Goal: Subscribe to service/newsletter

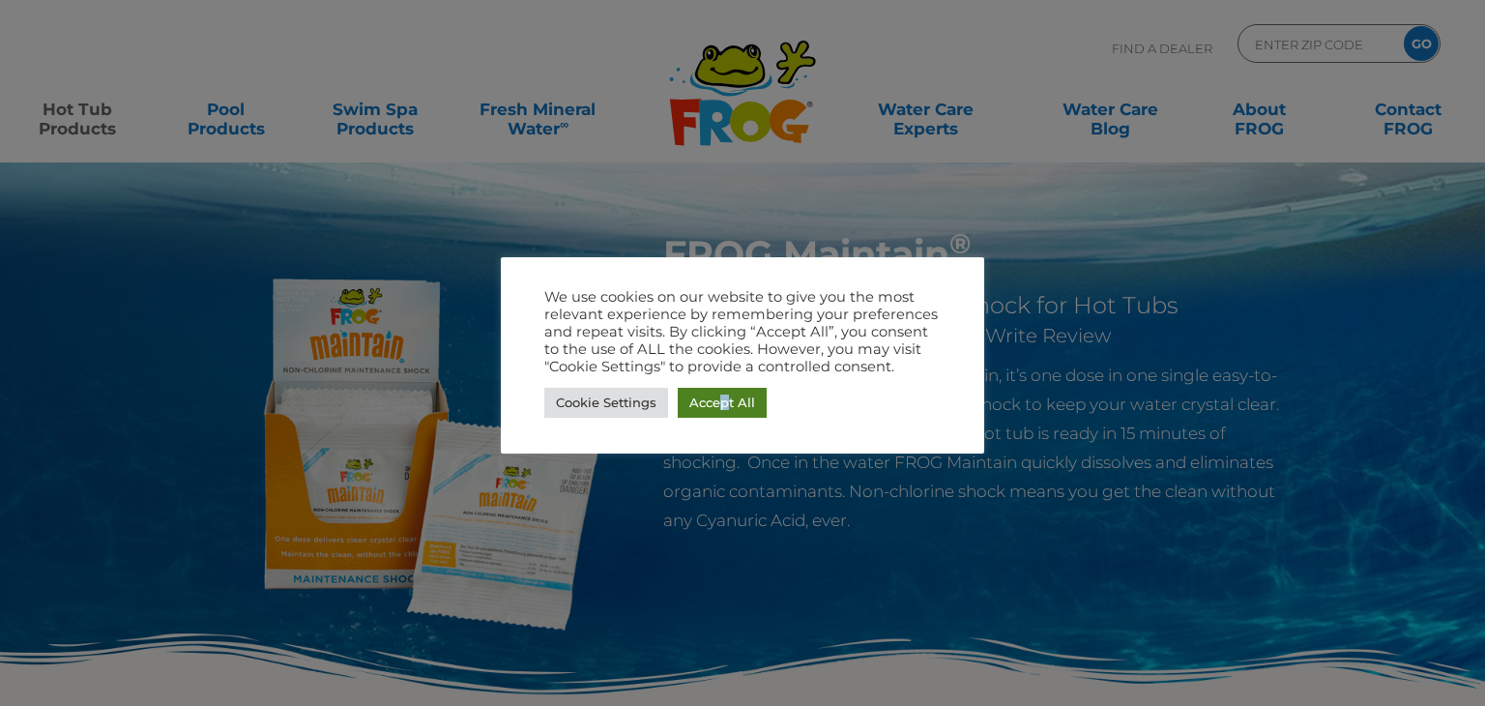
click at [723, 414] on link "Accept All" at bounding box center [721, 403] width 89 height 30
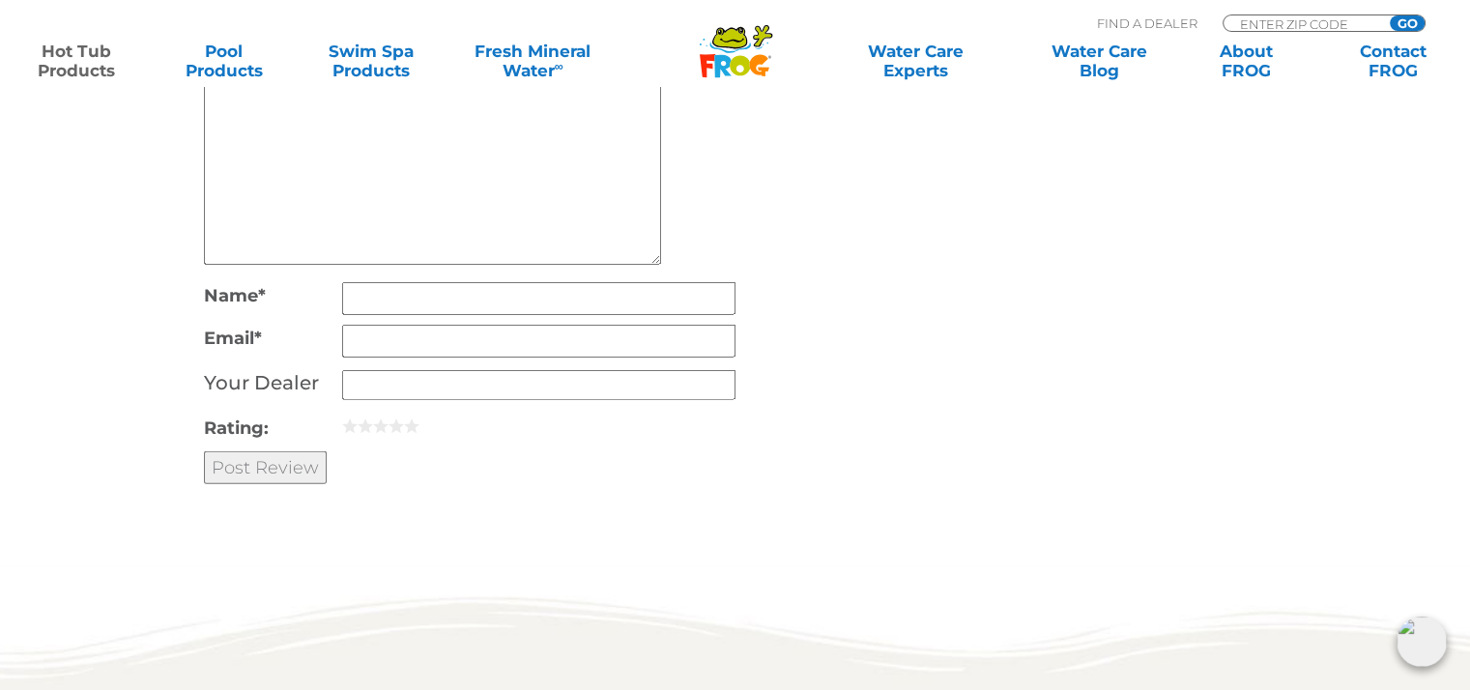
scroll to position [4527, 0]
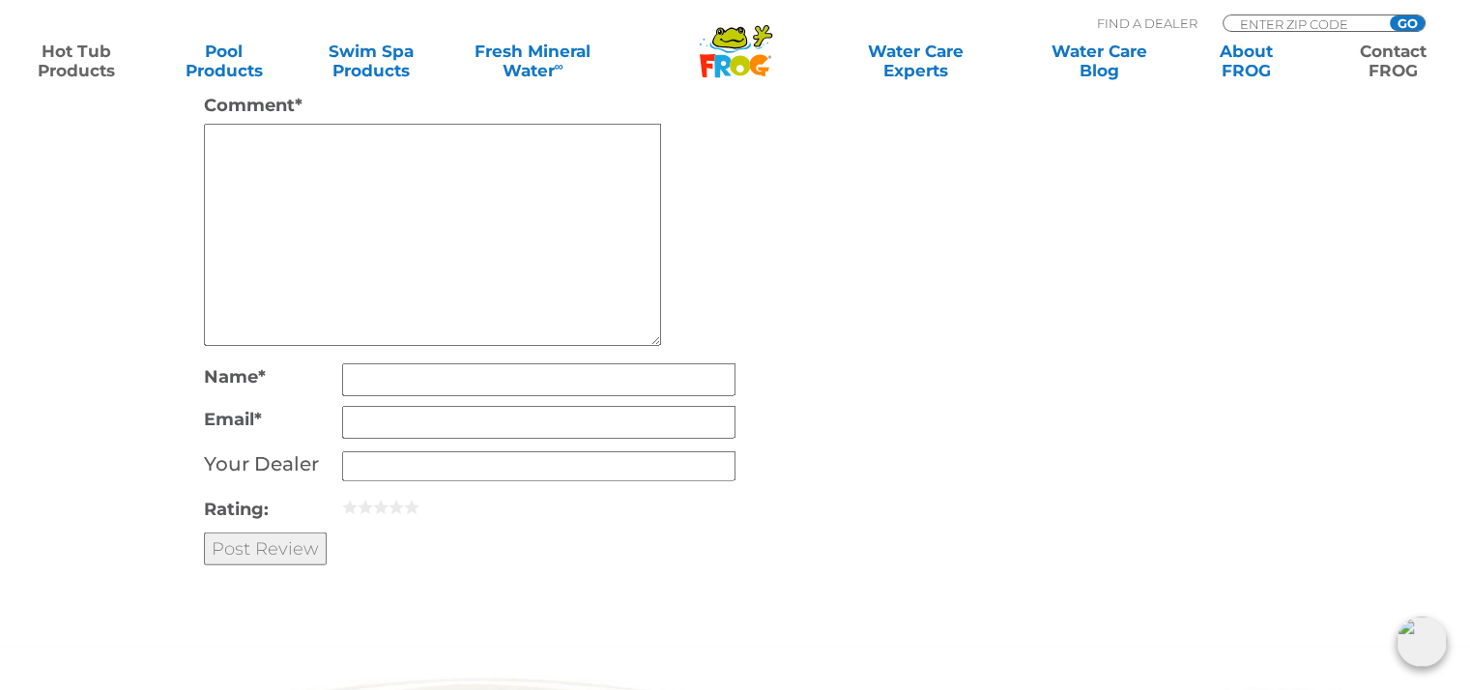
click at [1391, 52] on link "Contact FROG" at bounding box center [1394, 61] width 114 height 39
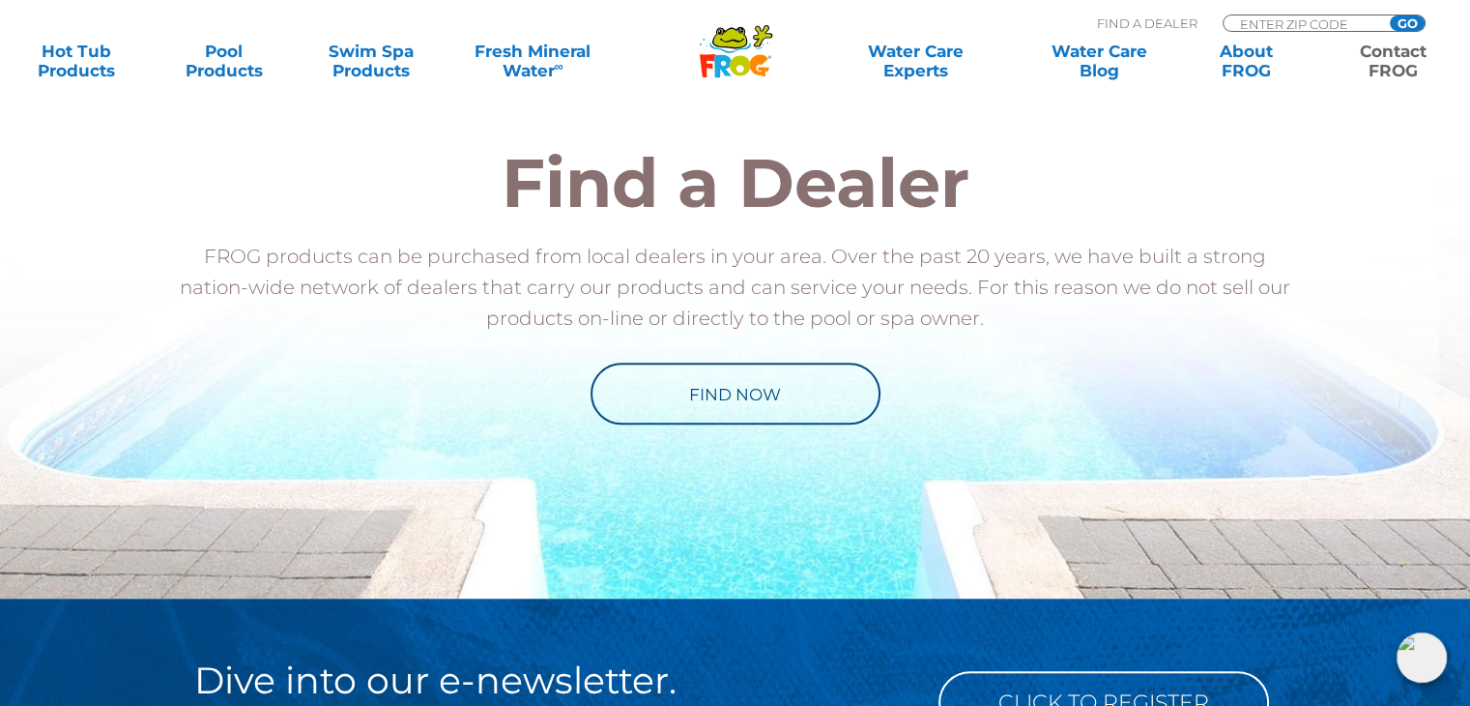
scroll to position [1933, 0]
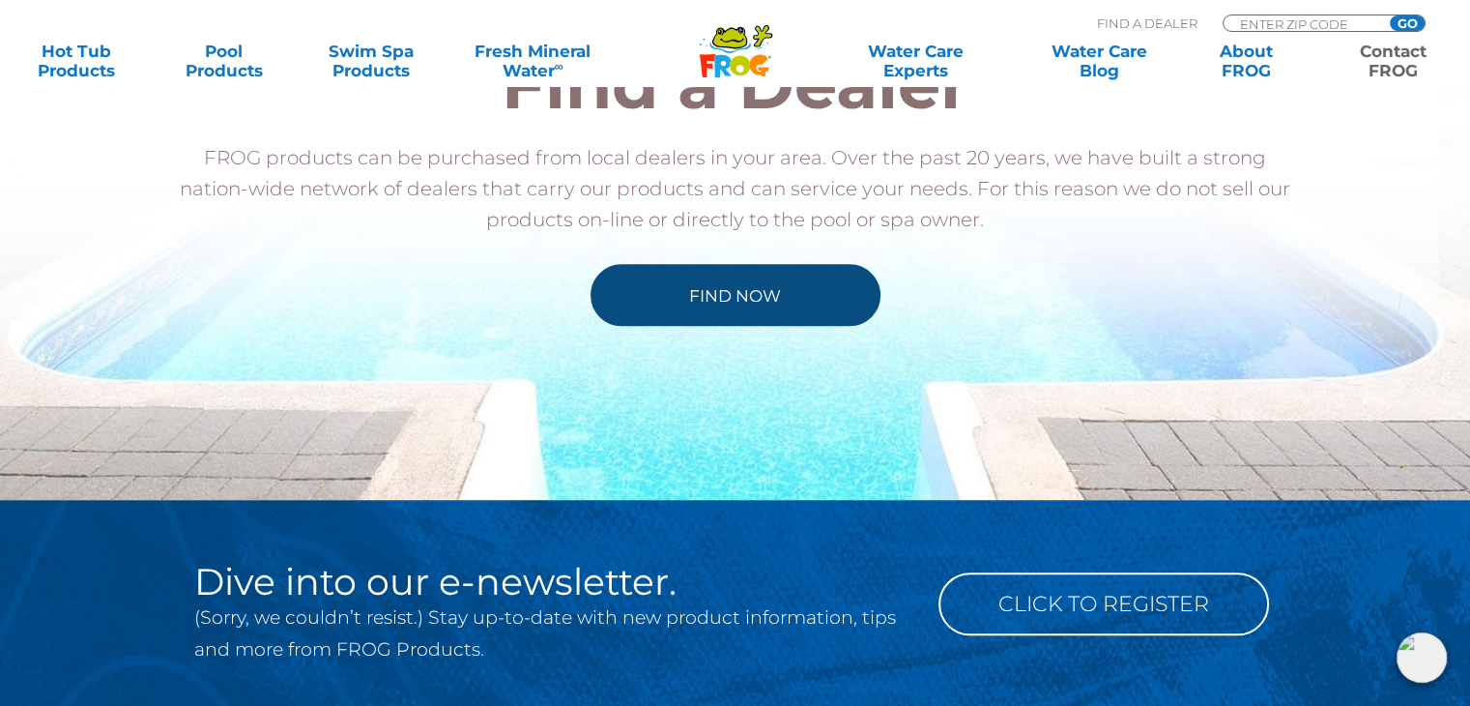
click at [685, 288] on link "Find Now" at bounding box center [736, 295] width 290 height 62
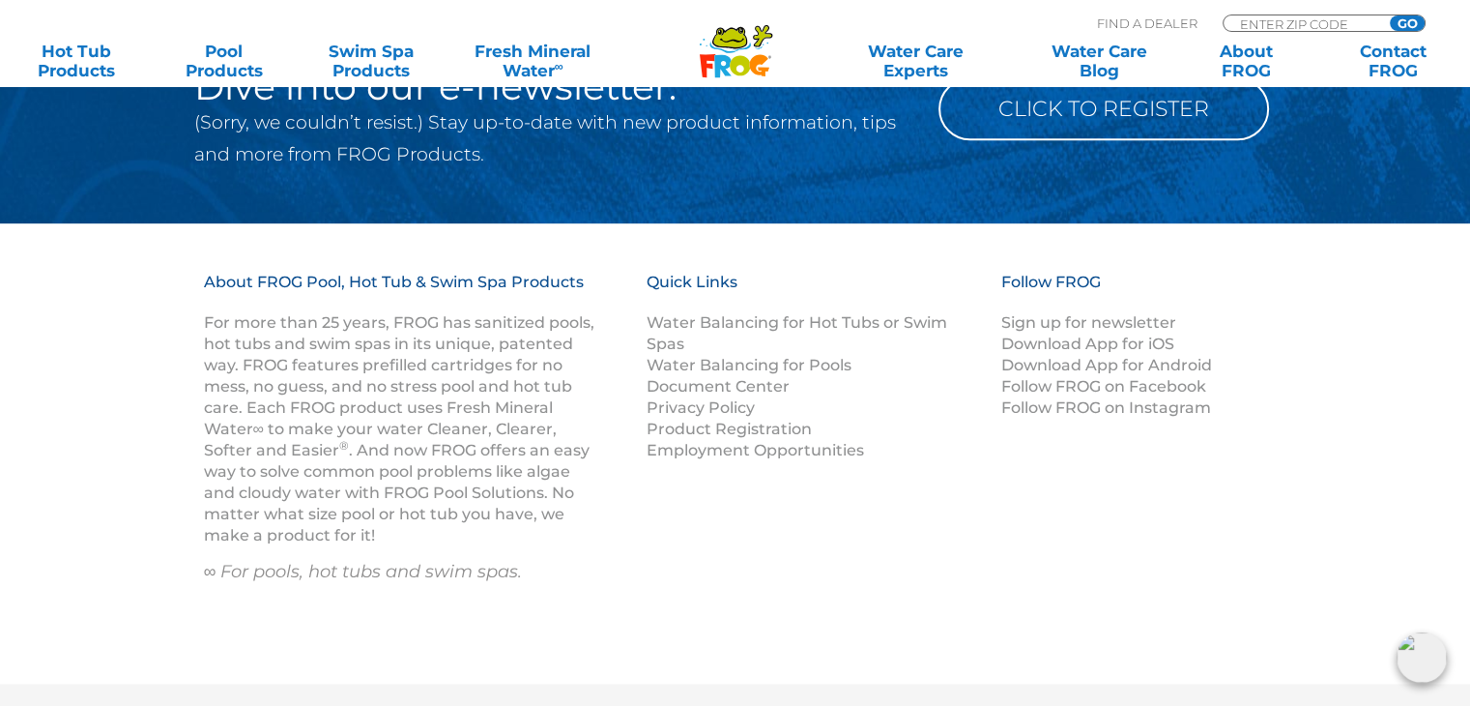
scroll to position [2030, 0]
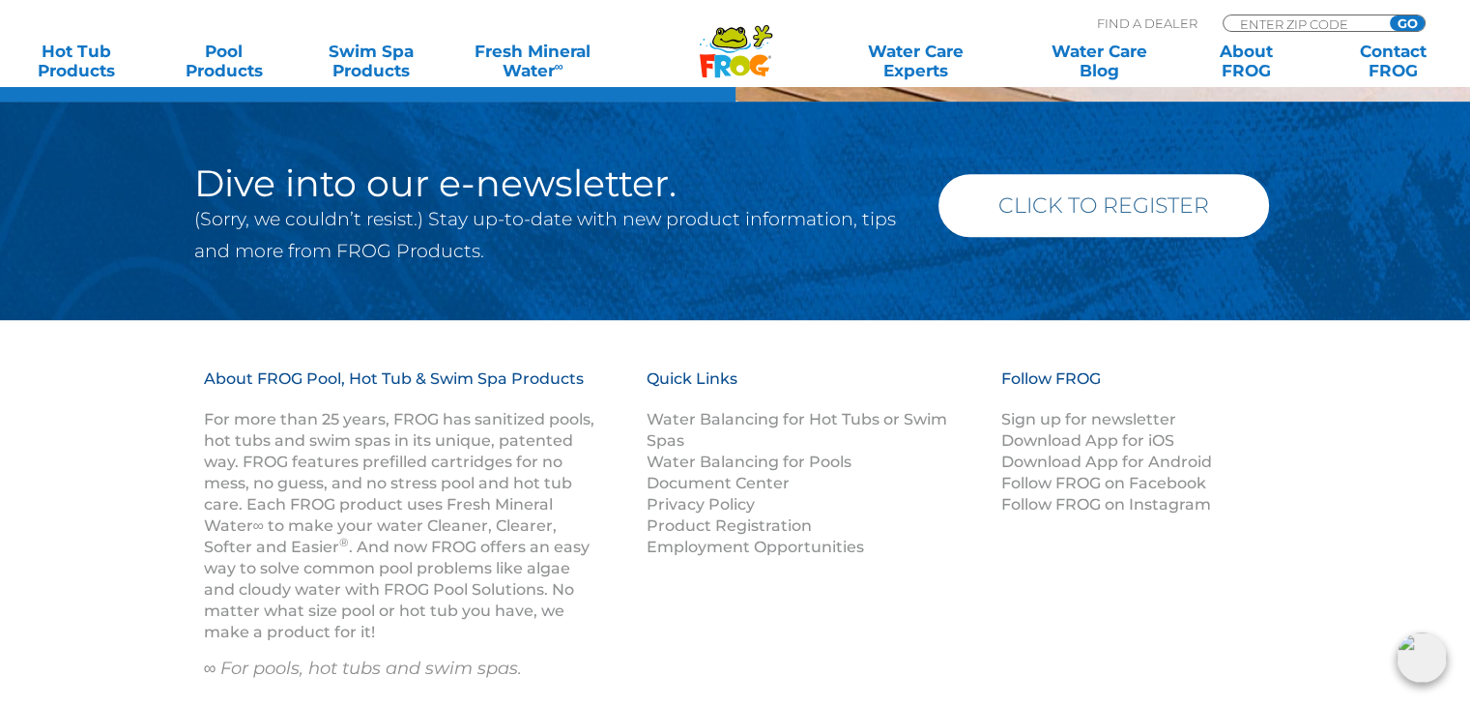
click at [1118, 215] on link "Click to Register" at bounding box center [1103, 205] width 331 height 63
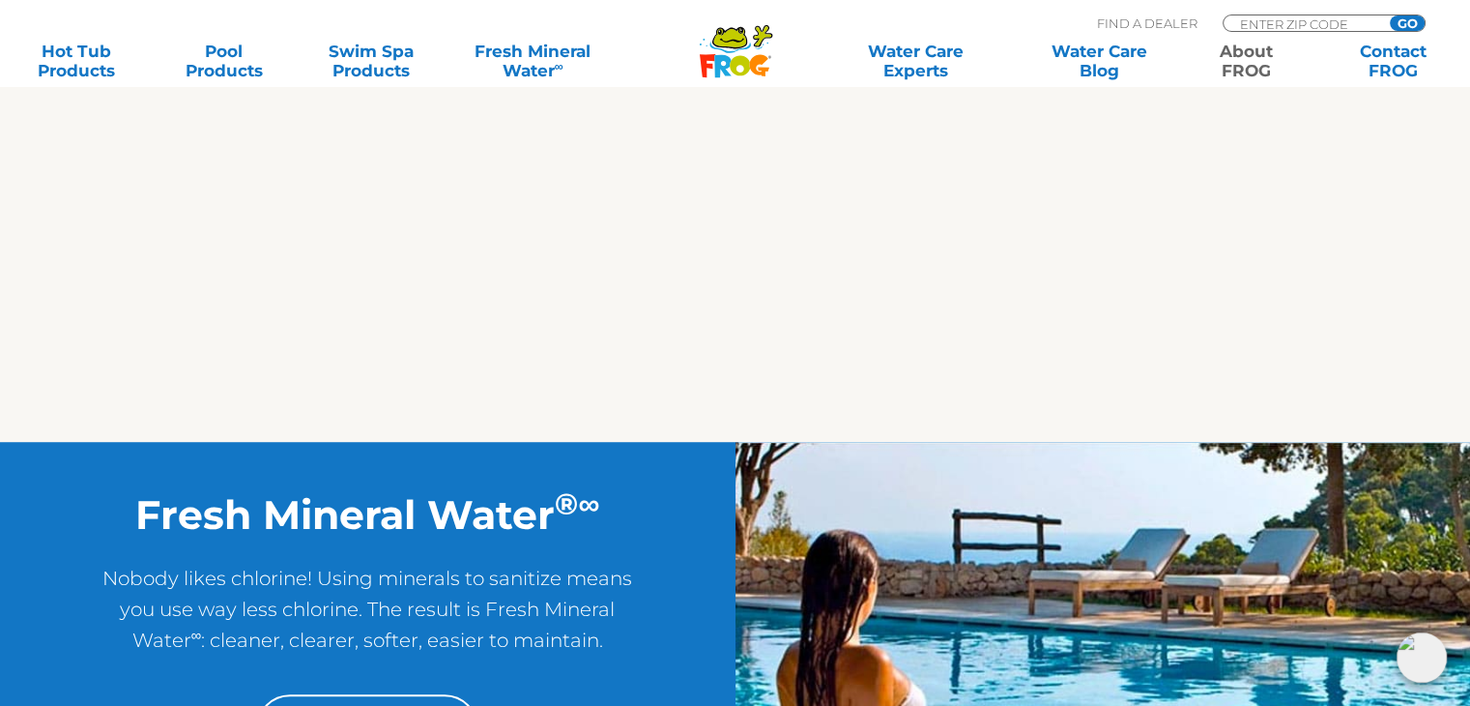
scroll to position [1369, 0]
